Goal: Navigation & Orientation: Find specific page/section

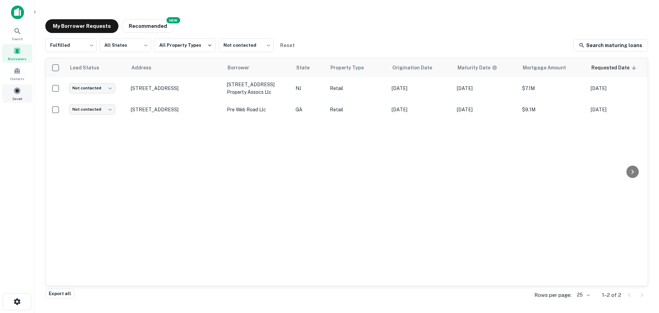
click at [12, 99] on span "Saved" at bounding box center [17, 98] width 10 height 5
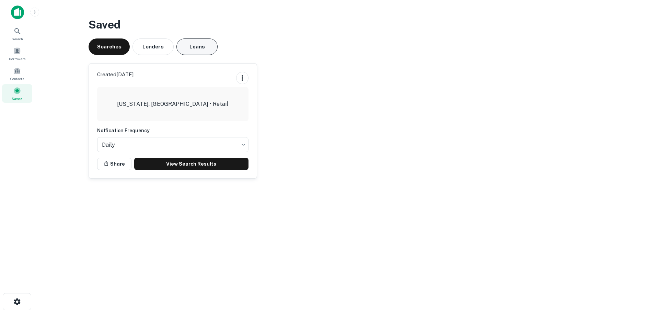
click at [198, 41] on button "Loans" at bounding box center [196, 46] width 41 height 16
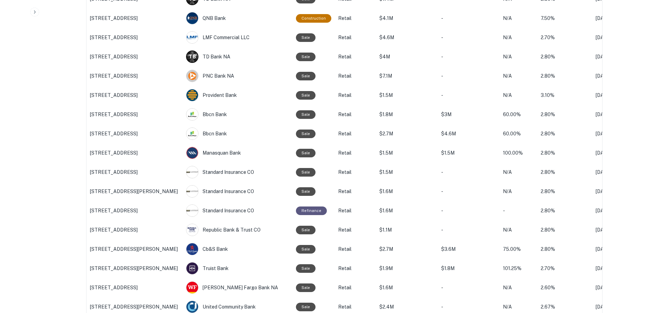
scroll to position [788, 0]
